Goal: Communication & Community: Answer question/provide support

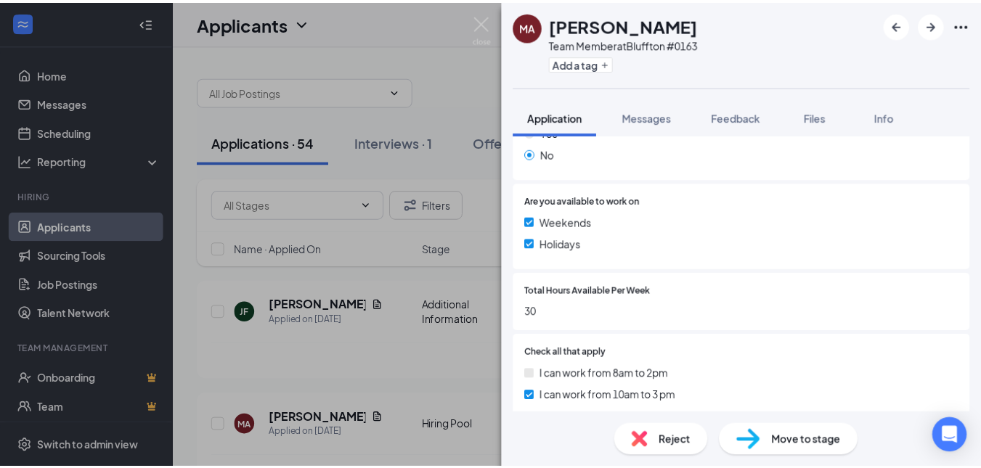
scroll to position [799, 0]
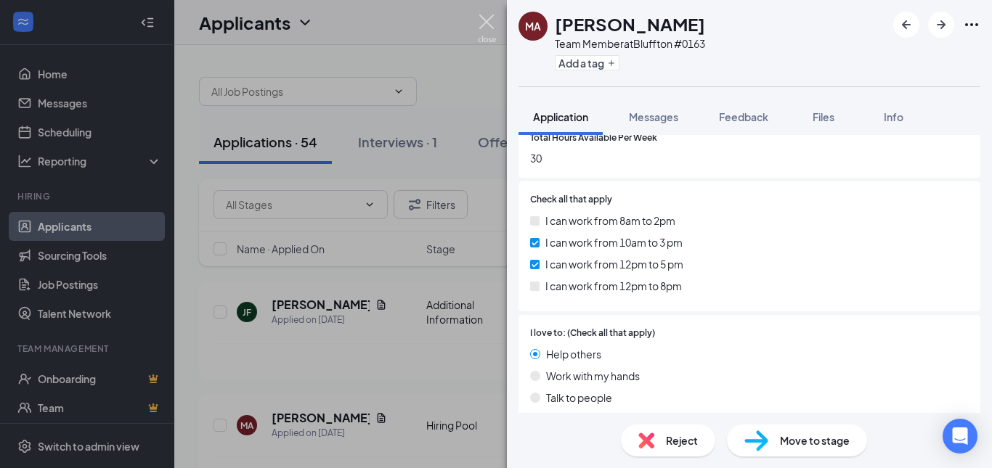
click at [485, 25] on img at bounding box center [487, 29] width 18 height 28
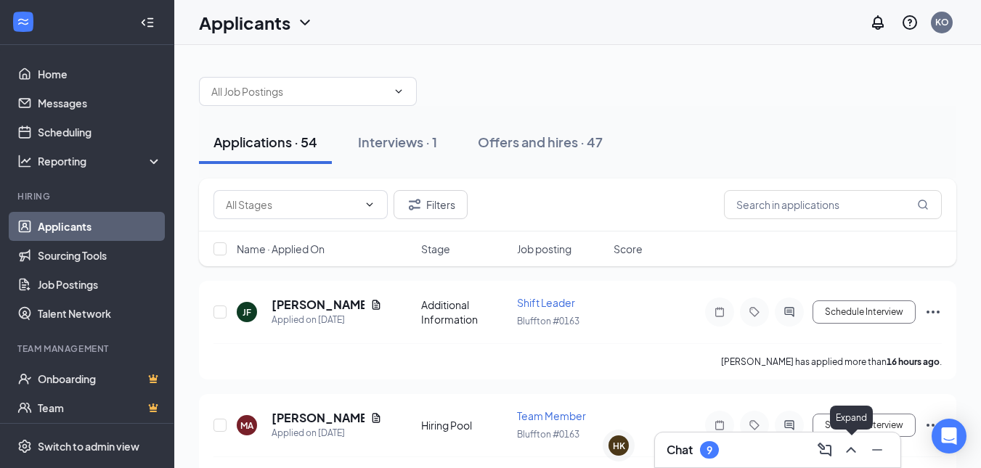
click at [846, 454] on icon "ChevronUp" at bounding box center [850, 450] width 17 height 17
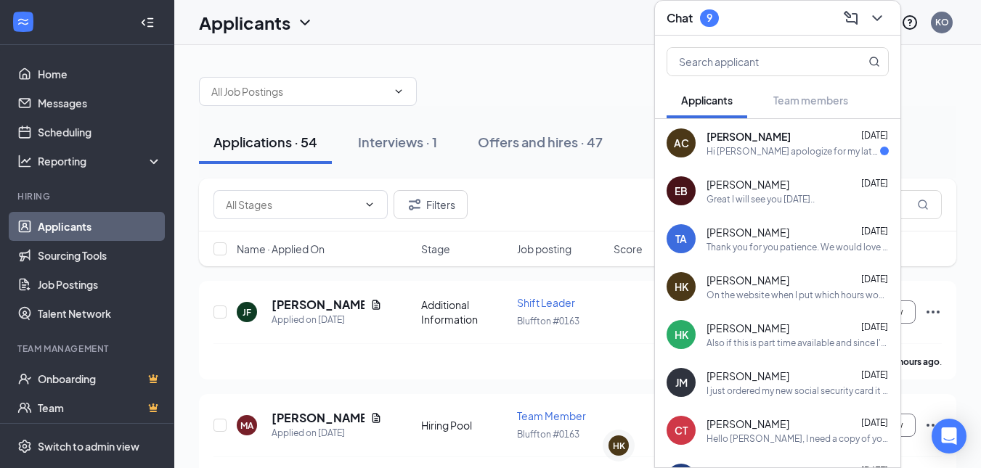
click at [779, 160] on div "AC [PERSON_NAME] [DATE] Hi [PERSON_NAME] I apologize for my late response in ge…" at bounding box center [777, 143] width 245 height 48
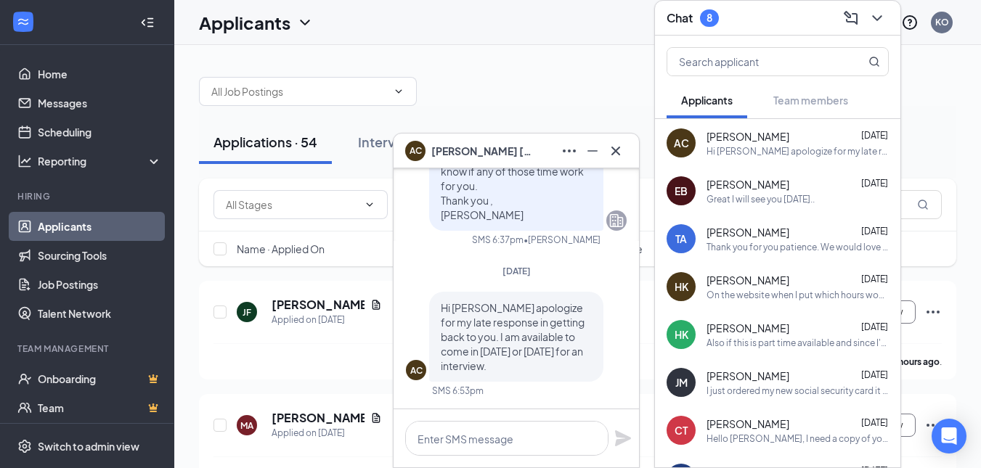
click at [460, 153] on span "[PERSON_NAME]" at bounding box center [482, 151] width 102 height 16
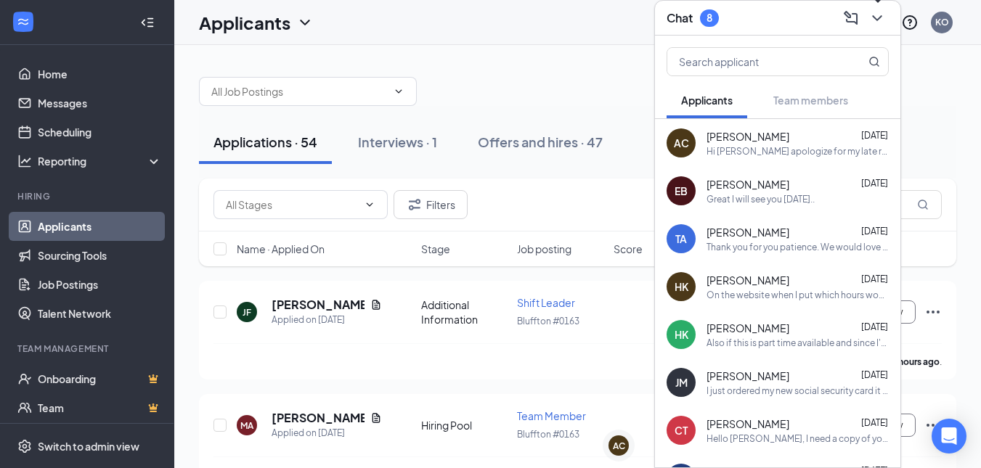
click at [882, 18] on icon "ChevronDown" at bounding box center [877, 17] width 17 height 17
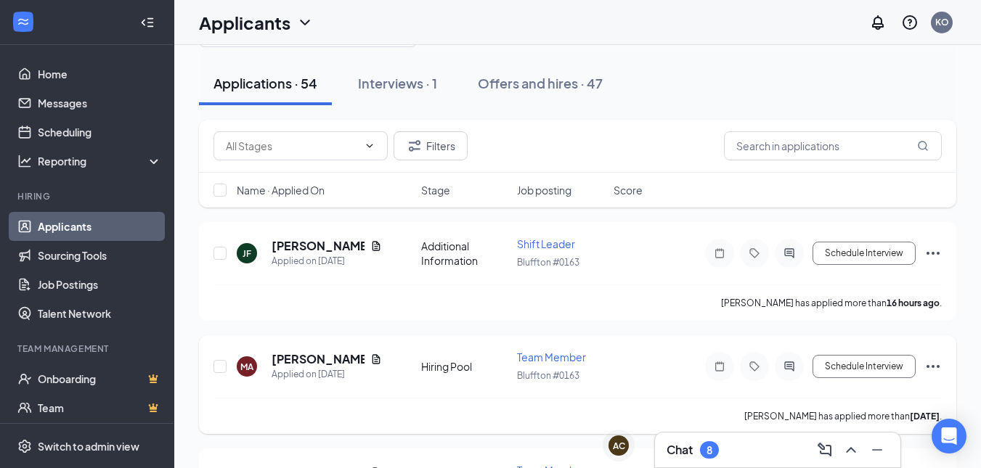
scroll to position [73, 0]
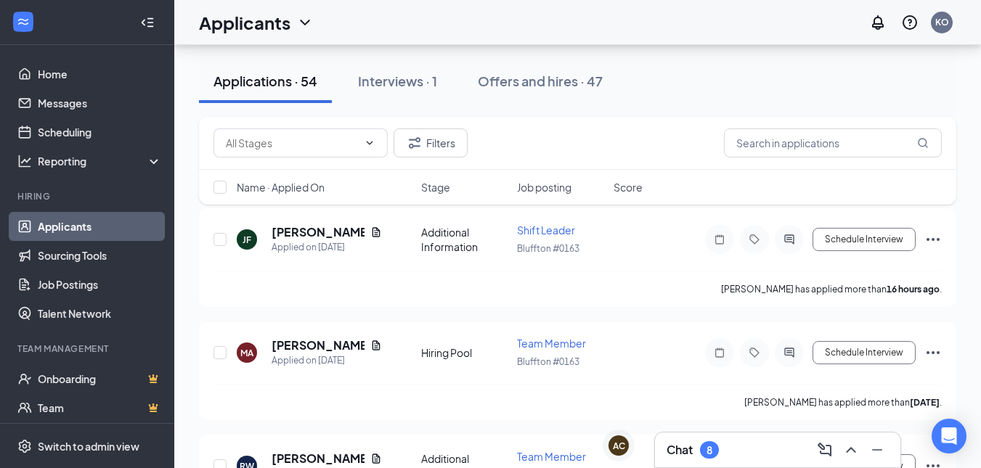
click at [684, 452] on h3 "Chat" at bounding box center [680, 450] width 26 height 16
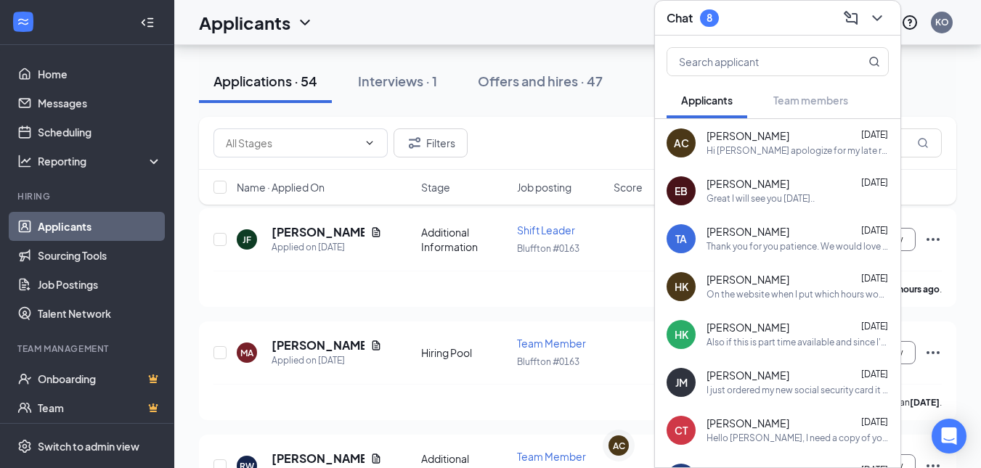
click at [568, 137] on div "Filters" at bounding box center [578, 143] width 728 height 29
click at [529, 154] on div "Filters" at bounding box center [578, 143] width 728 height 29
click at [880, 21] on icon "ChevronDown" at bounding box center [877, 17] width 17 height 17
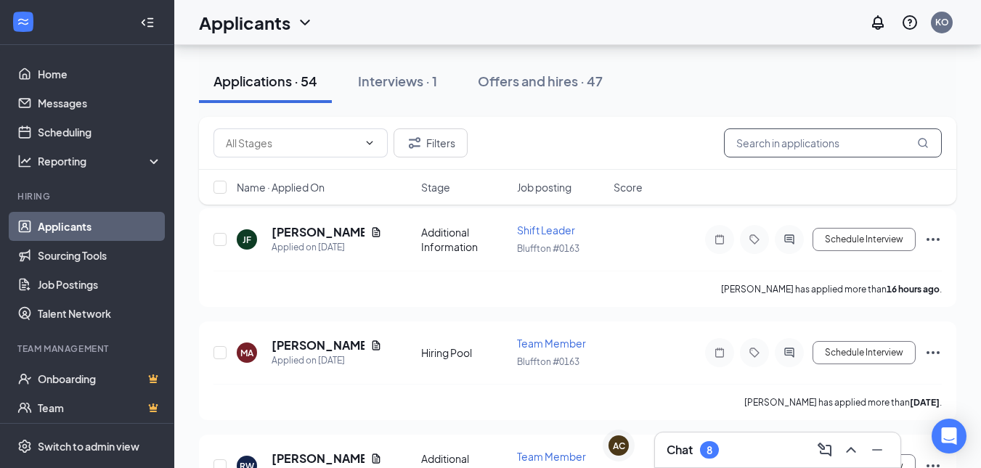
click at [789, 139] on input "text" at bounding box center [833, 143] width 218 height 29
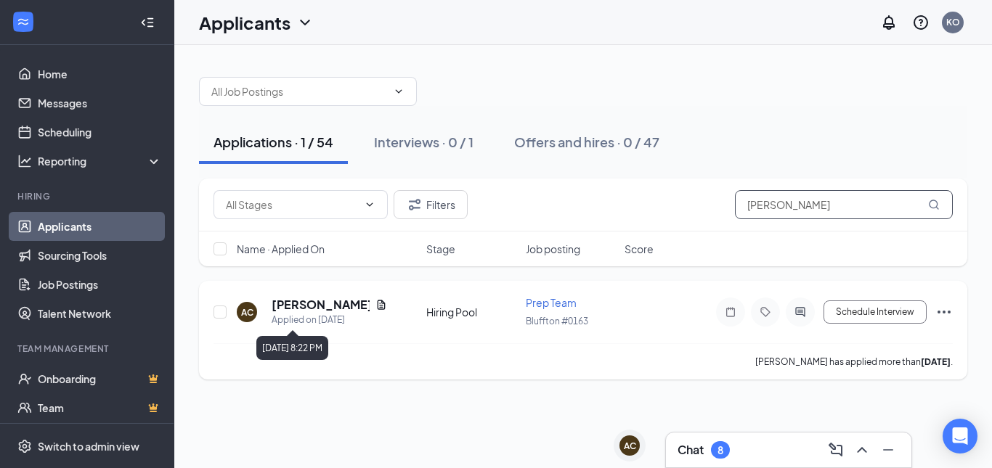
type input "[PERSON_NAME]"
click at [311, 314] on div "Applied on [DATE]" at bounding box center [329, 320] width 115 height 15
click at [301, 308] on h5 "[PERSON_NAME]" at bounding box center [321, 305] width 98 height 16
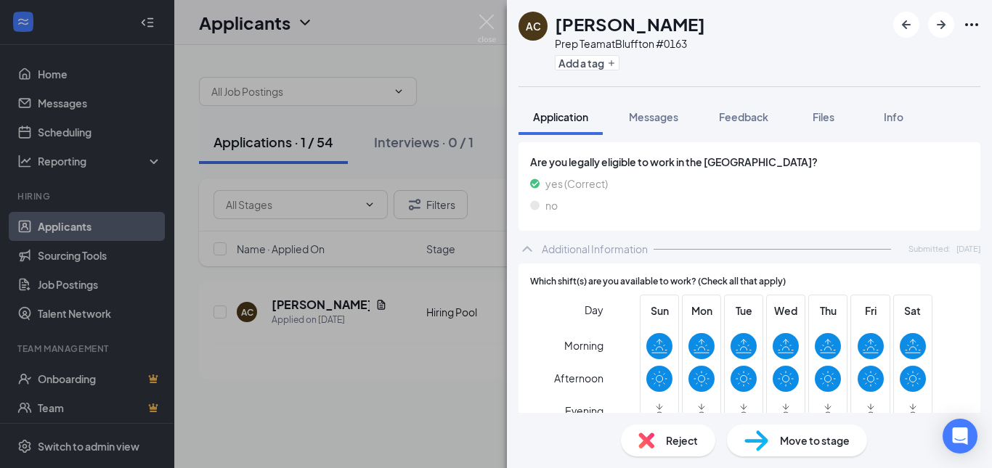
scroll to position [425, 0]
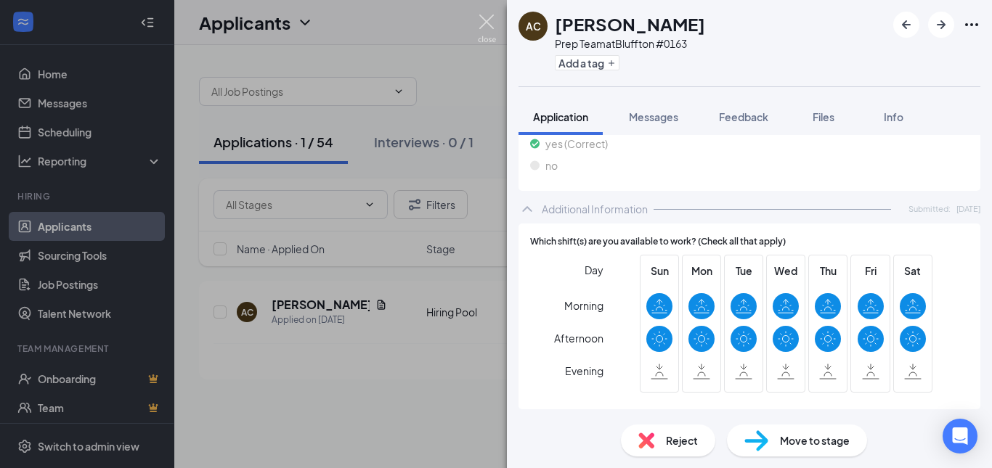
click at [482, 23] on img at bounding box center [487, 29] width 18 height 28
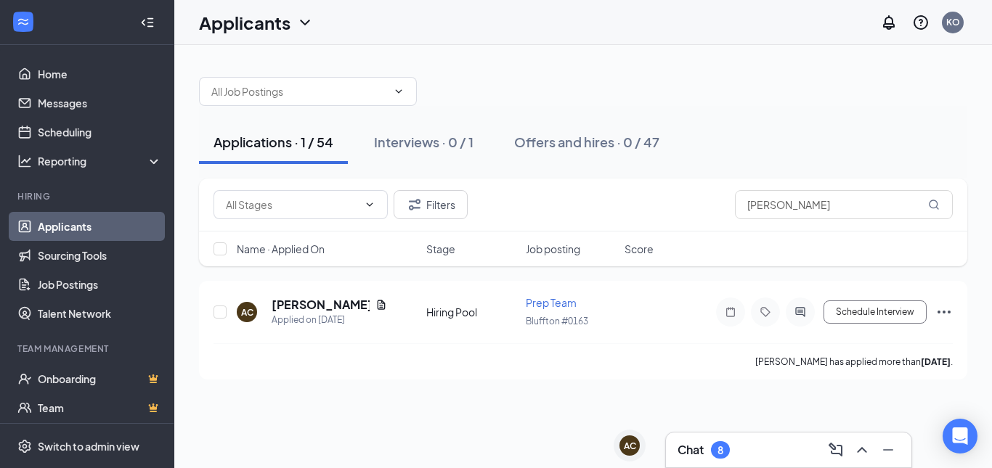
click at [773, 452] on div "Chat 8" at bounding box center [789, 450] width 222 height 23
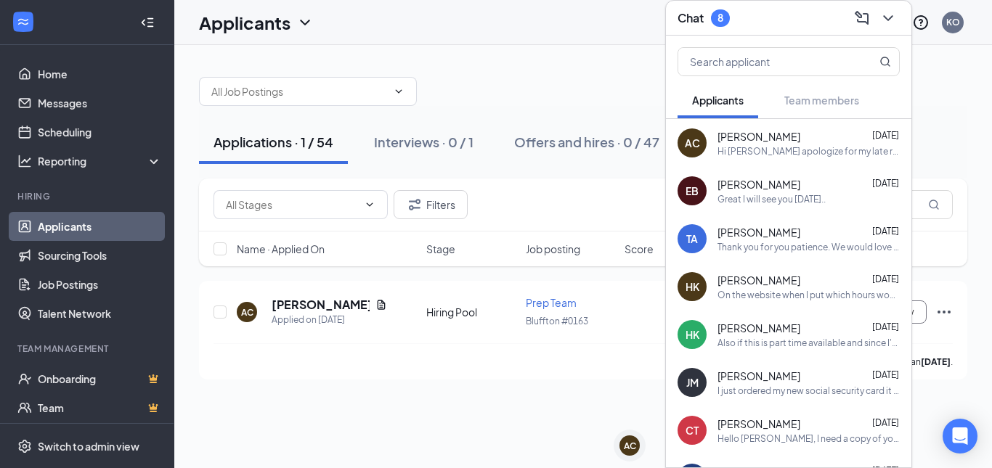
click at [760, 154] on div "Hi [PERSON_NAME] apologize for my late response in getting back to you. I am av…" at bounding box center [809, 151] width 182 height 12
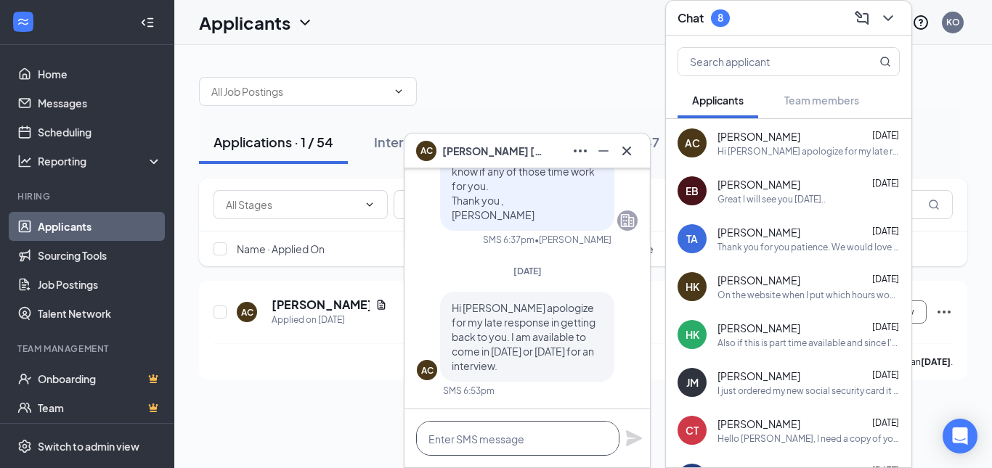
click at [469, 434] on textarea at bounding box center [517, 438] width 203 height 35
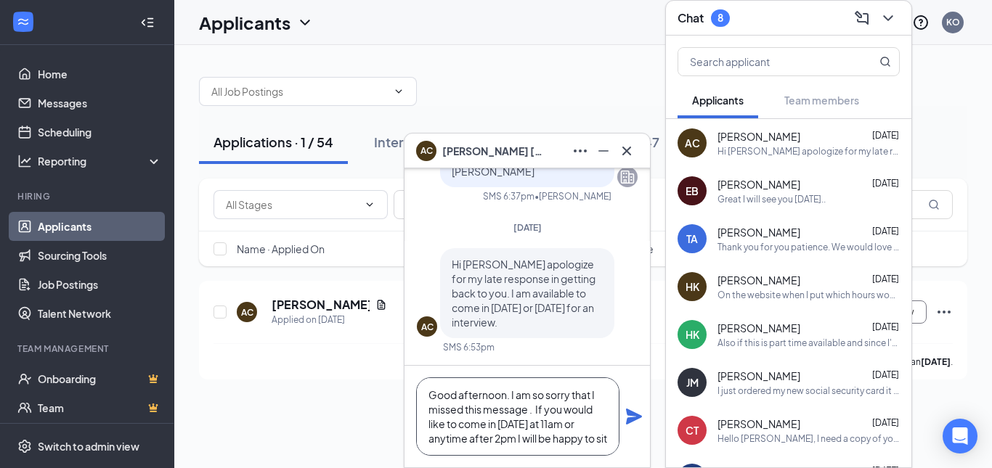
scroll to position [15, 0]
click at [558, 412] on textarea "Good afternoon. I am so sorry that I missed this message . If you would like to…" at bounding box center [517, 417] width 203 height 78
click at [566, 445] on textarea "Good afternoon. I am so sorry that I missed this message . If you would like to…" at bounding box center [517, 417] width 203 height 78
type textarea "Good afternoon. I am so sorry that I missed this message . If you would like to…"
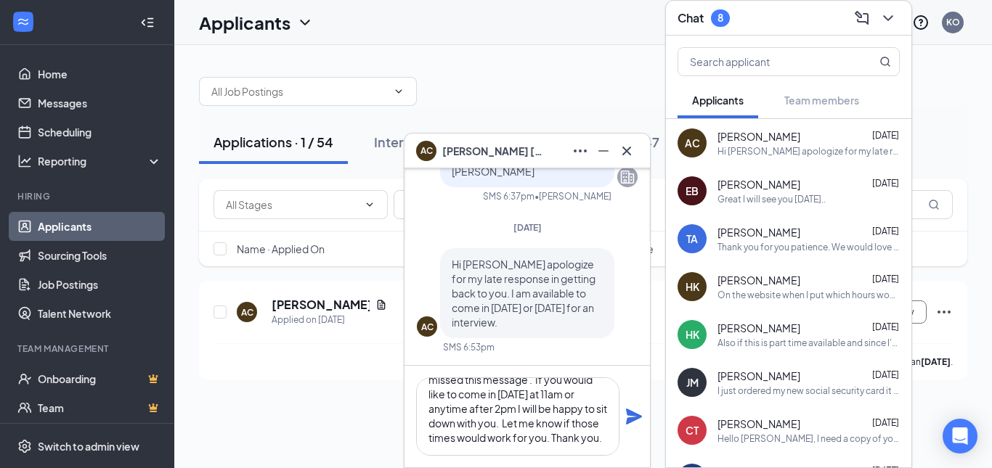
click at [637, 417] on icon "Plane" at bounding box center [634, 417] width 16 height 16
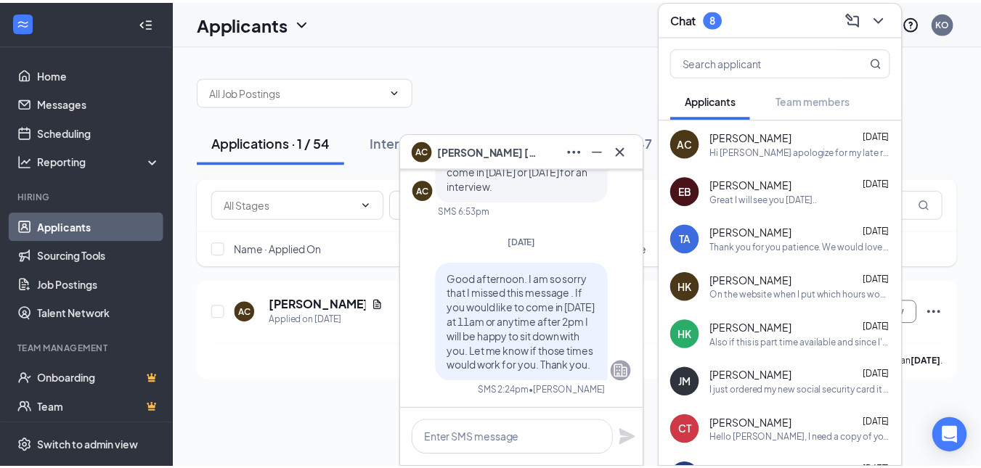
scroll to position [0, 0]
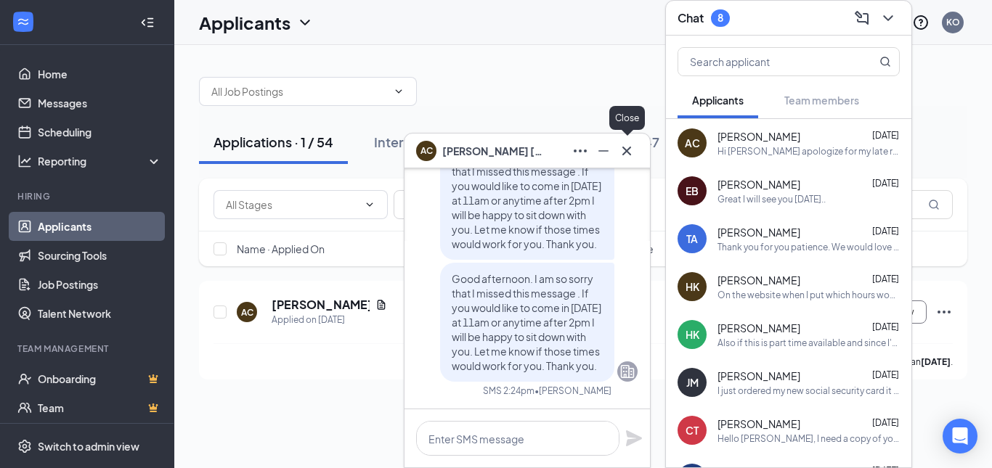
click at [624, 150] on icon "Cross" at bounding box center [626, 150] width 17 height 17
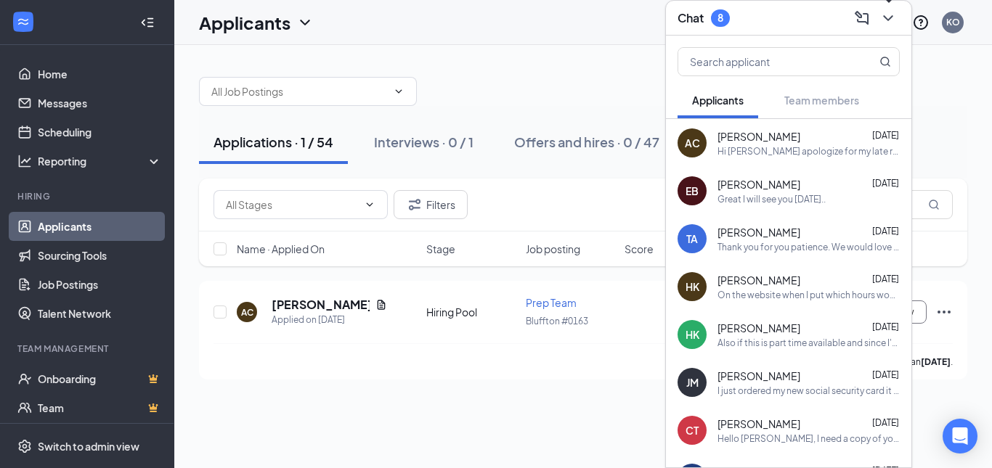
click at [883, 19] on icon "ChevronDown" at bounding box center [887, 17] width 17 height 17
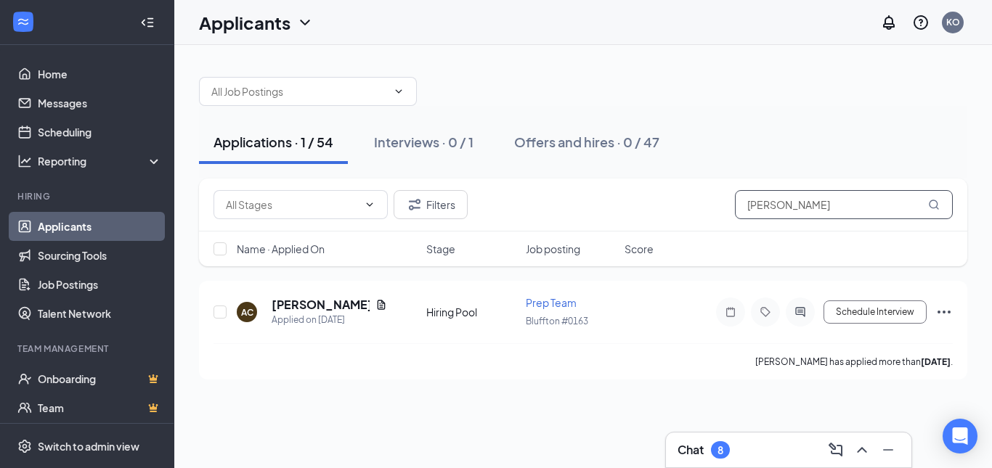
click at [856, 195] on input "[PERSON_NAME]" at bounding box center [844, 204] width 218 height 29
type input "a"
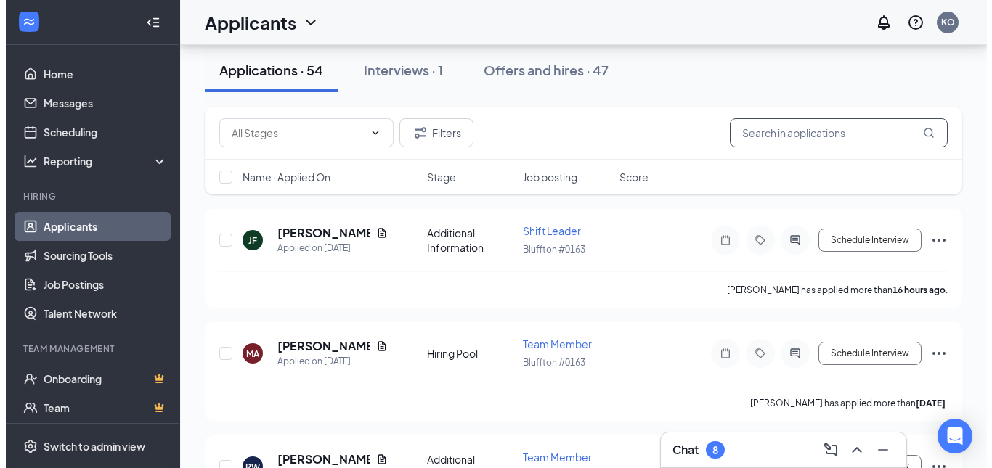
scroll to position [73, 0]
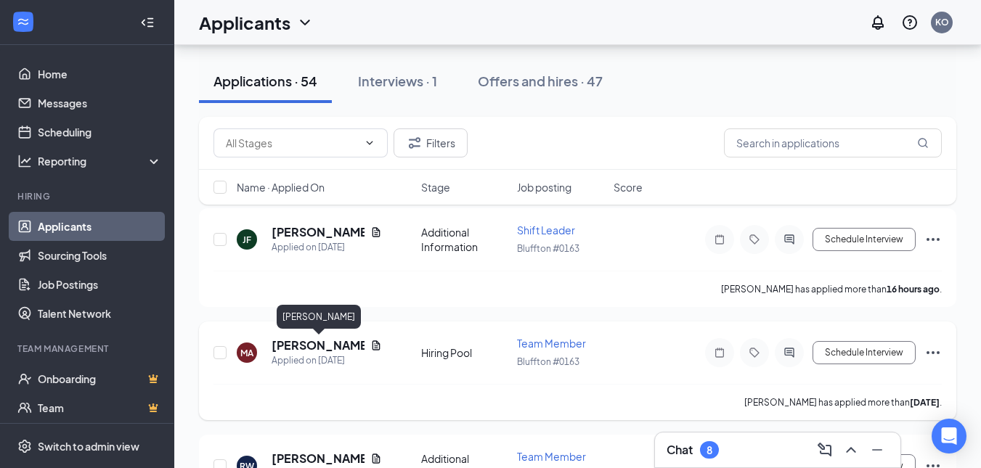
click at [295, 348] on h5 "[PERSON_NAME]" at bounding box center [318, 346] width 93 height 16
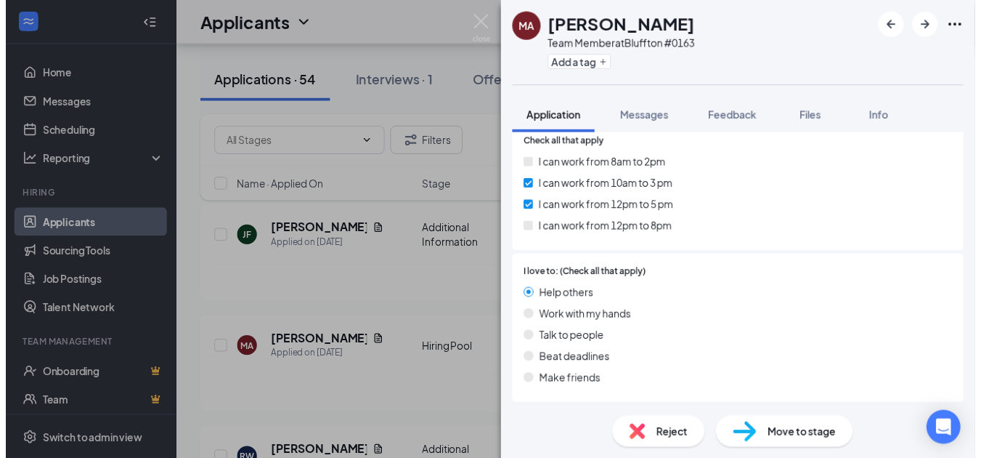
scroll to position [856, 0]
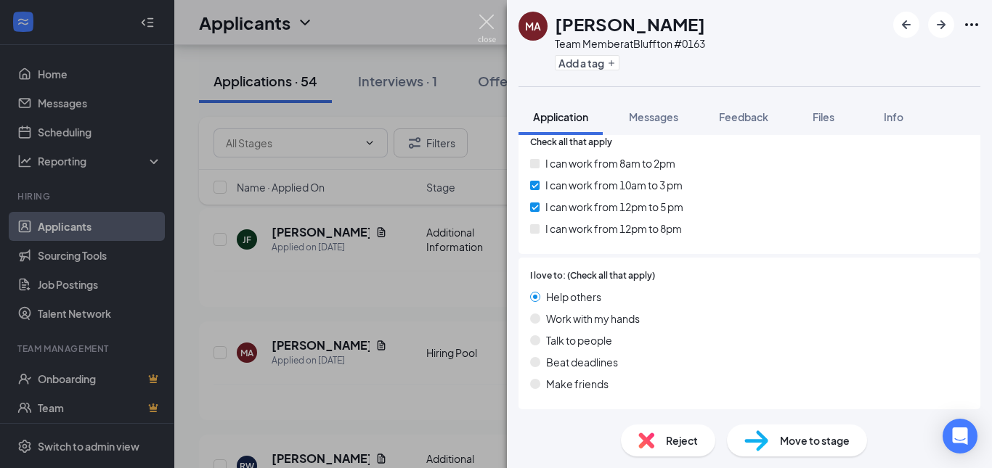
click at [488, 20] on img at bounding box center [487, 29] width 18 height 28
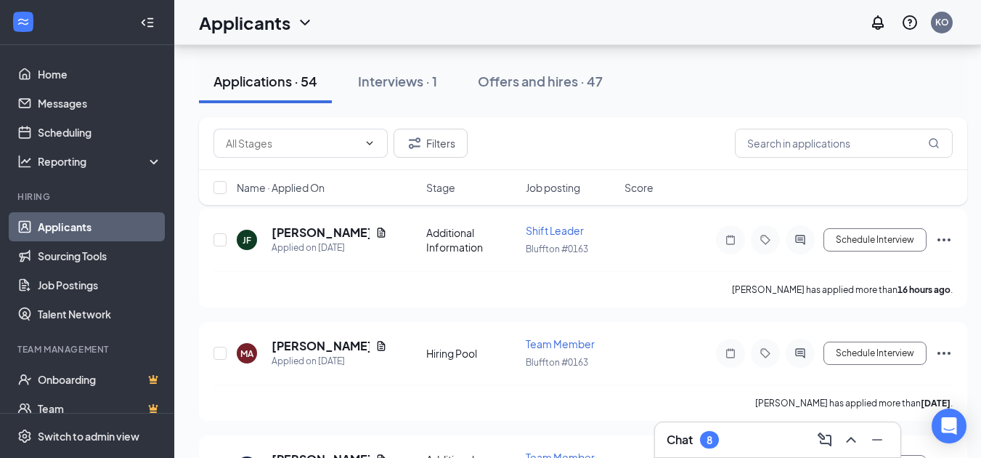
click at [858, 431] on icon "ChevronUp" at bounding box center [850, 439] width 17 height 17
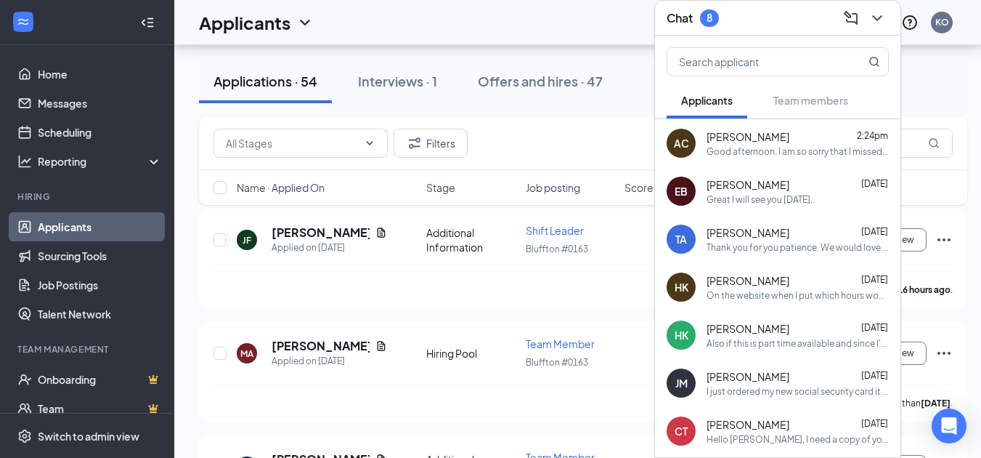
drag, startPoint x: 875, startPoint y: 7, endPoint x: 500, endPoint y: 11, distance: 374.8
click at [876, 15] on icon "ChevronDown" at bounding box center [876, 18] width 9 height 6
